Goal: Information Seeking & Learning: Learn about a topic

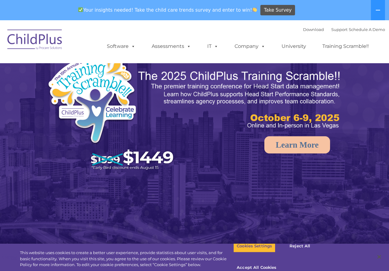
select select "MEDIUM"
click at [378, 11] on icon at bounding box center [378, 10] width 5 height 5
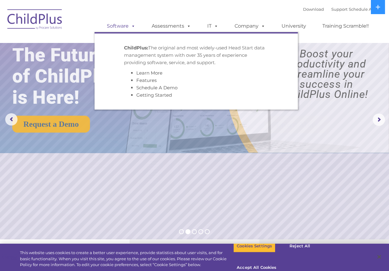
click at [122, 27] on link "Software" at bounding box center [121, 26] width 41 height 12
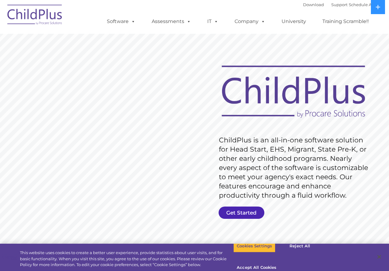
click at [241, 212] on link "Get Started" at bounding box center [242, 213] width 46 height 12
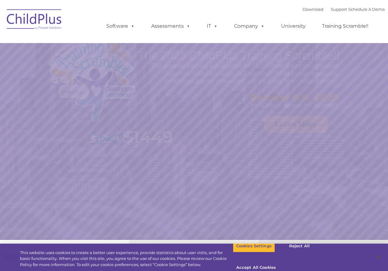
select select "MEDIUM"
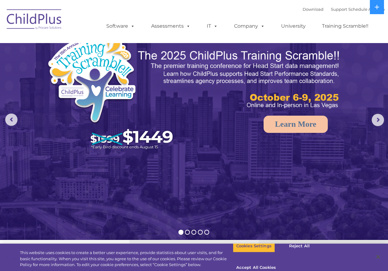
click at [38, 17] on img at bounding box center [34, 20] width 61 height 31
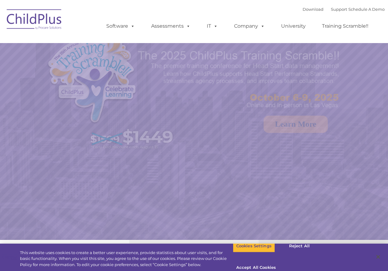
select select "MEDIUM"
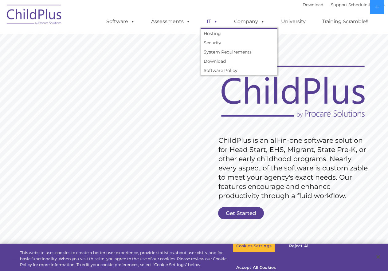
click at [217, 22] on span at bounding box center [214, 21] width 7 height 6
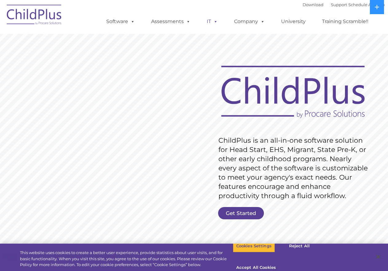
click at [217, 22] on span at bounding box center [214, 21] width 7 height 6
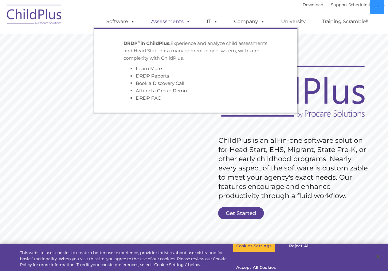
click at [185, 26] on link "Assessments" at bounding box center [171, 21] width 52 height 12
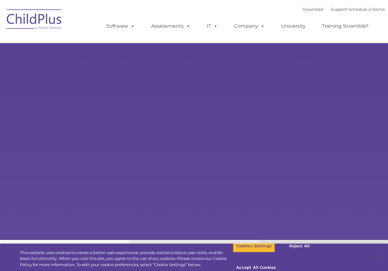
select select "MEDIUM"
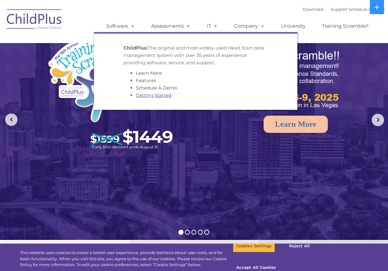
click at [153, 96] on link "Getting Started" at bounding box center [154, 95] width 36 height 6
